Goal: Information Seeking & Learning: Check status

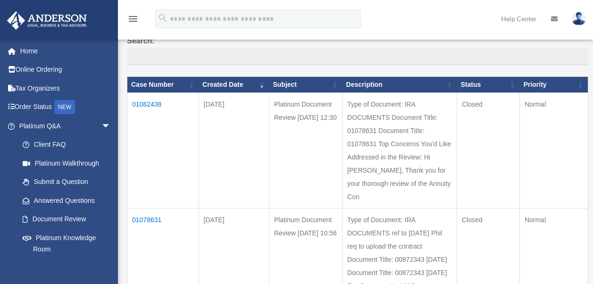
scroll to position [94, 0]
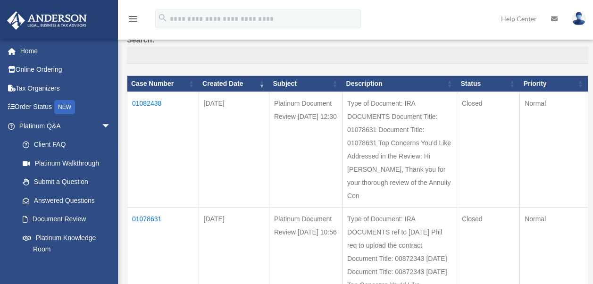
click at [153, 101] on td "01082438" at bounding box center [163, 150] width 72 height 116
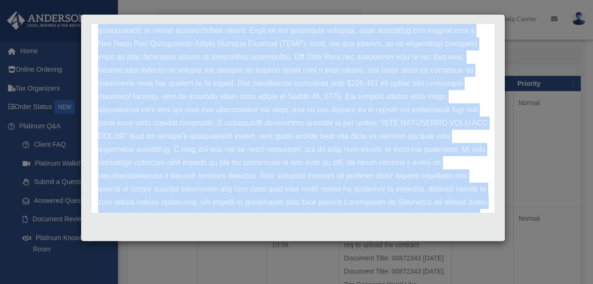
scroll to position [145, 0]
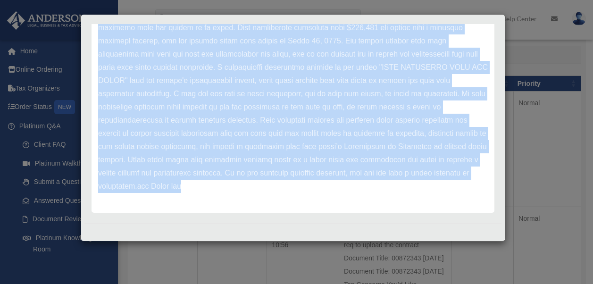
drag, startPoint x: 98, startPoint y: 62, endPoint x: 321, endPoint y: 244, distance: 287.4
click at [321, 244] on div "Case Detail × Platinum Document Review [DATE] 12:30 Case Number 01082438 Create…" at bounding box center [296, 142] width 593 height 284
drag, startPoint x: 321, startPoint y: 244, endPoint x: 267, endPoint y: 131, distance: 125.4
copy div "Update date : [DATE] Thank you for reaching out. The document review service is…"
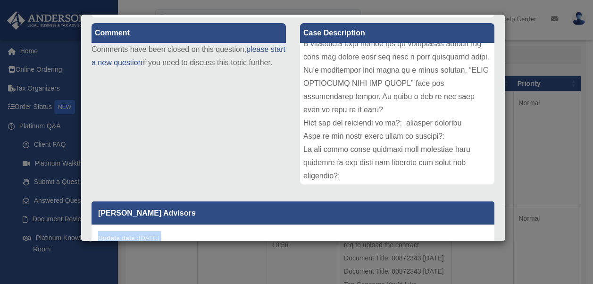
scroll to position [154, 0]
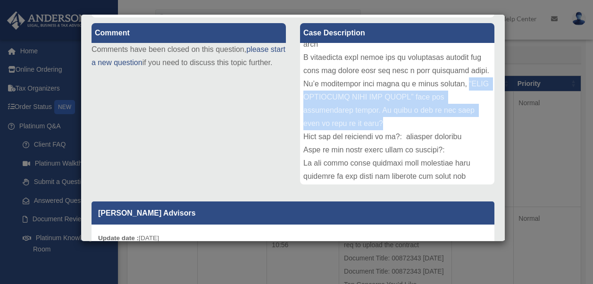
drag, startPoint x: 480, startPoint y: 118, endPoint x: 480, endPoint y: 88, distance: 29.3
click at [480, 88] on div at bounding box center [397, 114] width 194 height 142
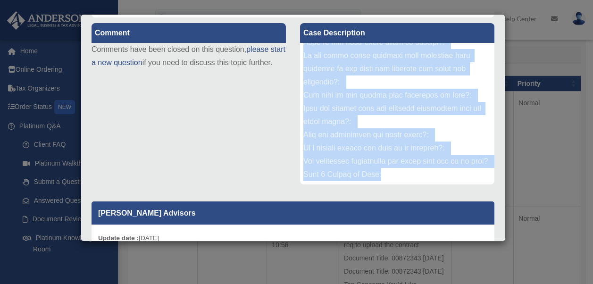
scroll to position [275, 0]
drag, startPoint x: 301, startPoint y: 50, endPoint x: 441, endPoint y: 186, distance: 195.2
click at [441, 186] on div "Case Description" at bounding box center [397, 104] width 209 height 174
copy div "Lore ip Dolorsit: AME CONSECTET Adipisci Elits: 11902568 Doeiusmo Tempo: 082178…"
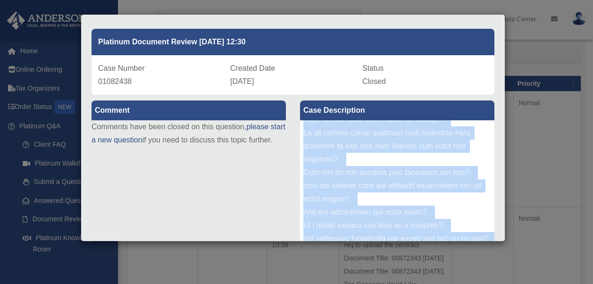
scroll to position [0, 0]
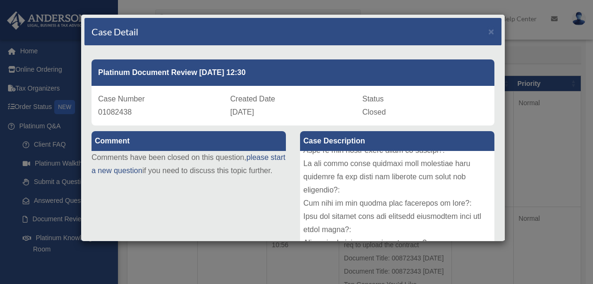
click at [462, 0] on div "Case Detail × Platinum Document Review [DATE] 12:30 Case Number 01082438 Create…" at bounding box center [296, 142] width 593 height 284
